Goal: Information Seeking & Learning: Find specific page/section

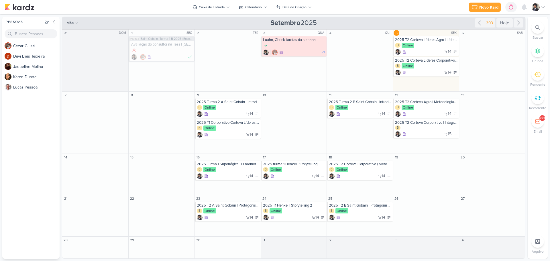
click at [533, 27] on div at bounding box center [537, 27] width 13 height 13
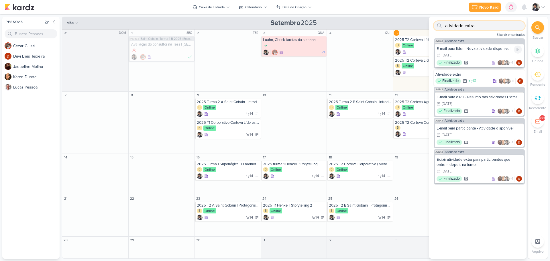
type input "atividade extra"
click at [475, 52] on div "E-mail para líder - Nova atividade disponível 14/4 [DATE] Finalizado +1" at bounding box center [479, 55] width 89 height 23
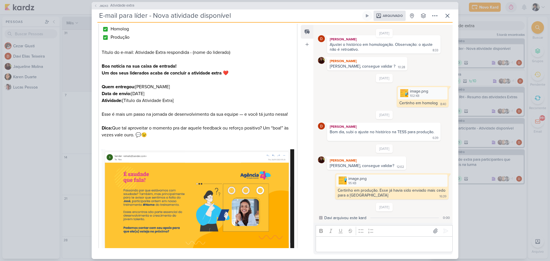
scroll to position [29, 0]
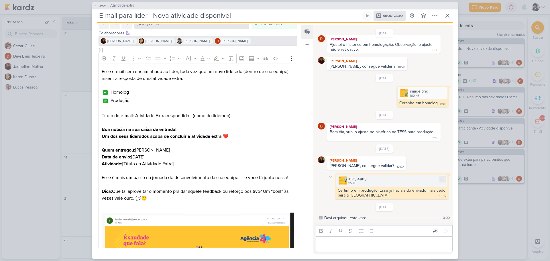
click at [394, 181] on div "image.png 95 KB" at bounding box center [391, 180] width 111 height 12
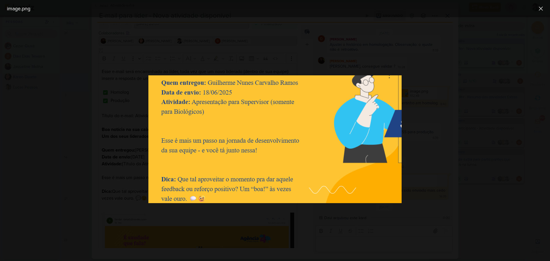
click at [459, 133] on div at bounding box center [275, 139] width 550 height 244
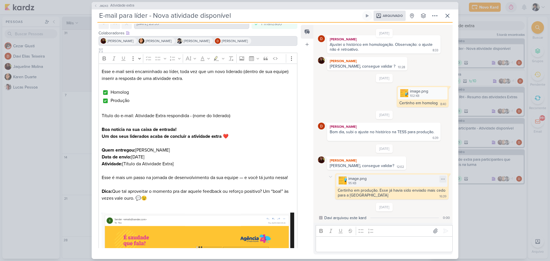
click at [370, 182] on div "image.png 95 KB" at bounding box center [391, 180] width 111 height 12
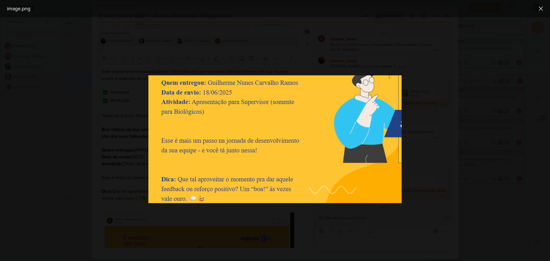
click at [470, 127] on div at bounding box center [275, 139] width 550 height 244
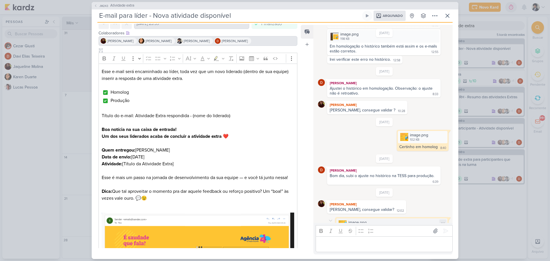
scroll to position [421, 0]
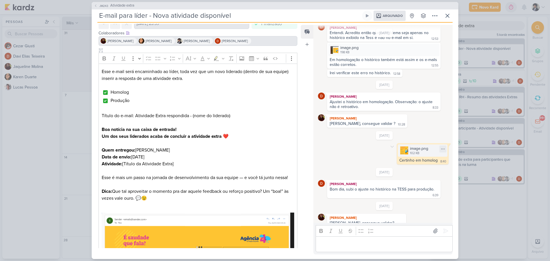
click at [412, 153] on div "102 KB" at bounding box center [419, 153] width 18 height 5
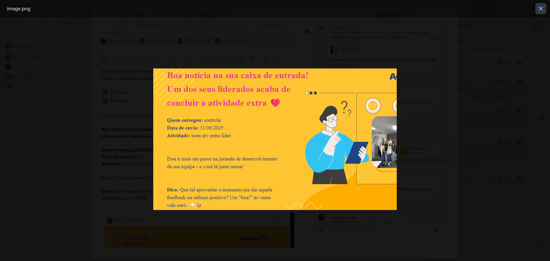
click at [540, 8] on icon at bounding box center [540, 8] width 3 height 3
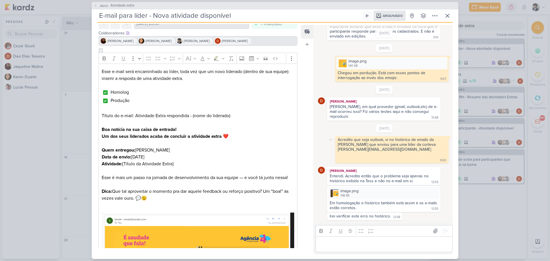
scroll to position [220, 0]
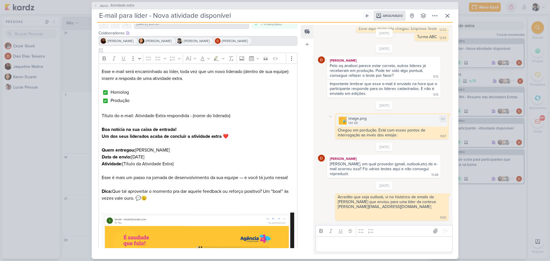
click at [374, 119] on div "image.png 140 KB" at bounding box center [391, 120] width 111 height 12
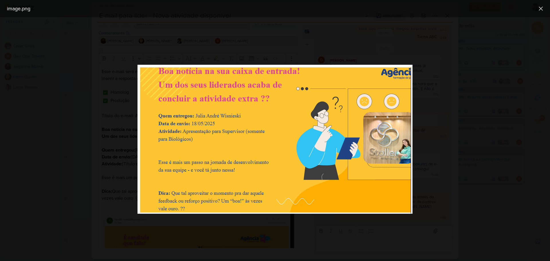
click at [441, 90] on div at bounding box center [275, 139] width 550 height 244
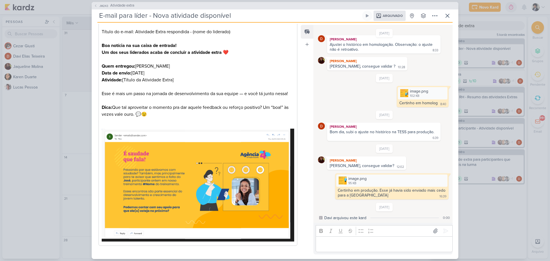
scroll to position [115, 0]
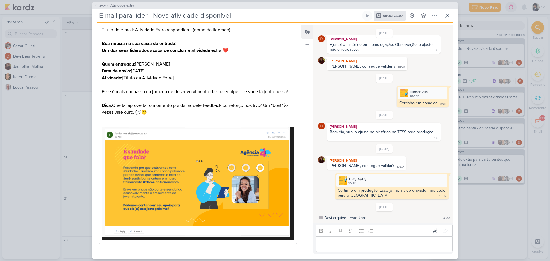
click at [353, 241] on p "Editor editing area: main" at bounding box center [383, 244] width 131 height 7
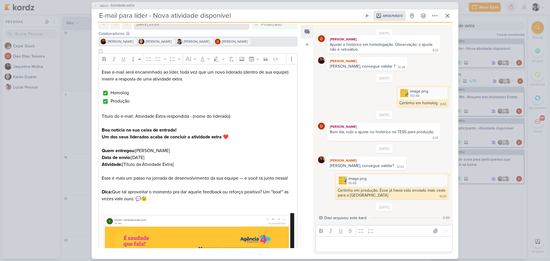
scroll to position [0, 0]
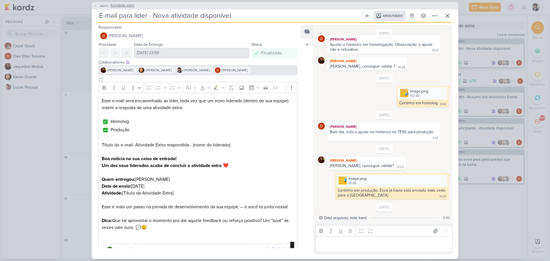
click at [122, 3] on span "Atividade extra" at bounding box center [122, 6] width 24 height 6
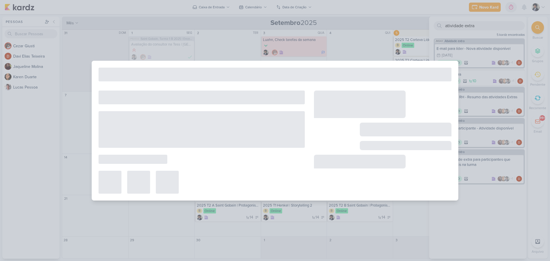
type input "Atividade extra"
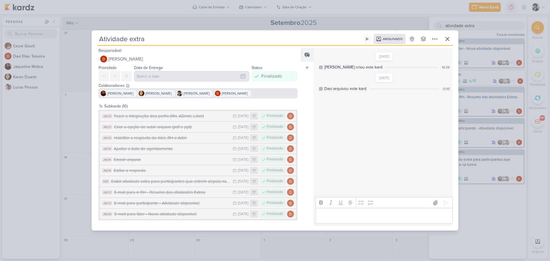
click at [363, 215] on p "Editor editing area: main" at bounding box center [383, 215] width 131 height 7
click at [182, 192] on div "E-mail para o RH - Resumo das atividades Extras" at bounding box center [172, 192] width 116 height 7
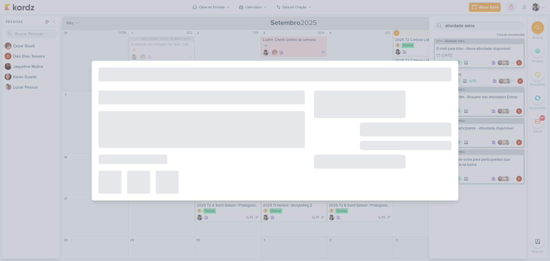
type input "E-mail para o RH - Resumo das atividades Extras"
type input "[DATE] 23:59"
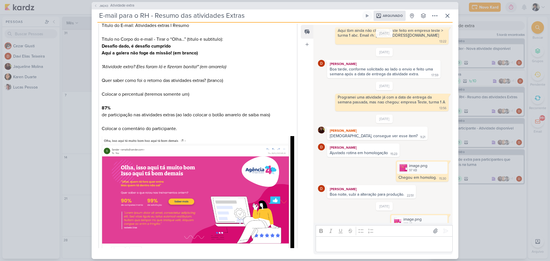
scroll to position [133, 0]
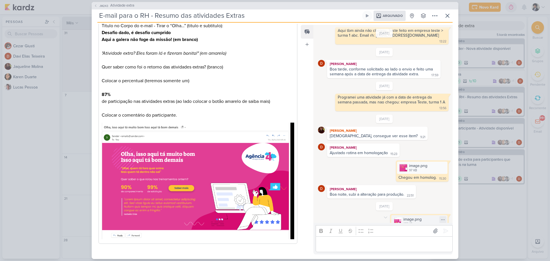
click at [409, 222] on div "135 KB" at bounding box center [412, 224] width 18 height 5
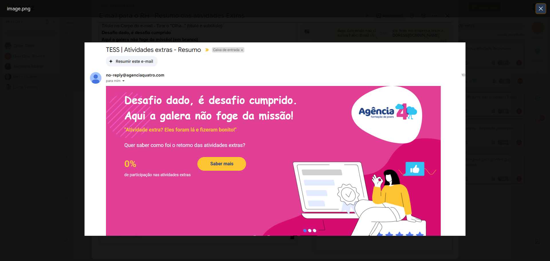
click at [539, 10] on icon at bounding box center [540, 8] width 7 height 7
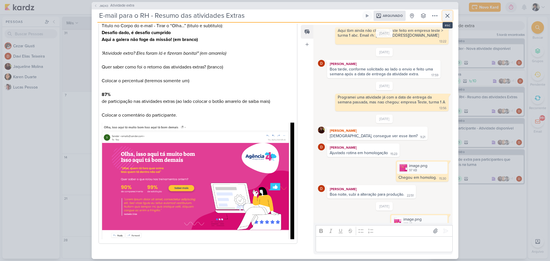
click at [447, 16] on icon at bounding box center [447, 15] width 7 height 7
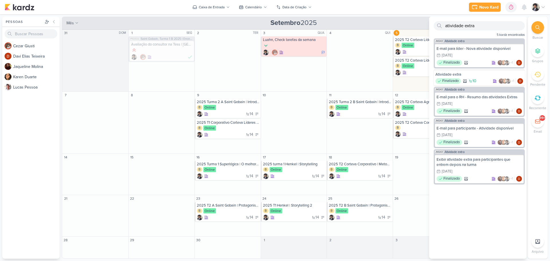
click at [409, 7] on div "Novo Kard Ctrl + k 0h0m Sessão desligada... Hoje 0h0m Semana 0h0m Mês 0h0m" at bounding box center [275, 7] width 541 height 14
